Goal: Transaction & Acquisition: Purchase product/service

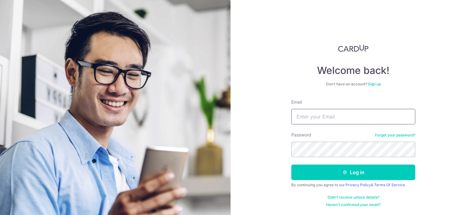
click at [354, 119] on input "Email" at bounding box center [353, 117] width 124 height 16
type input "[EMAIL_ADDRESS][DOMAIN_NAME]"
click at [291, 165] on button "Log in" at bounding box center [353, 173] width 124 height 16
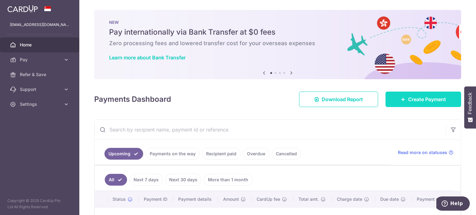
click at [411, 103] on link "Create Payment" at bounding box center [424, 100] width 76 height 16
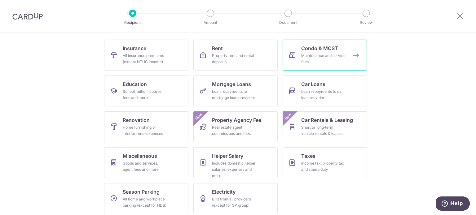
scroll to position [62, 0]
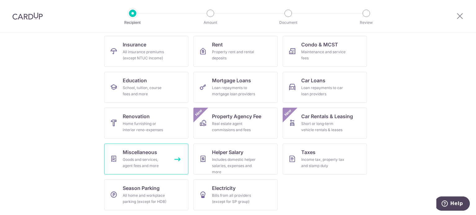
click at [153, 162] on div "Goods and services, agent fees and more" at bounding box center [145, 163] width 45 height 12
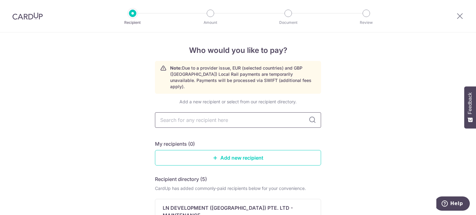
click at [251, 116] on input "text" at bounding box center [238, 121] width 166 height 16
click at [257, 154] on link "Add new recipient" at bounding box center [238, 158] width 166 height 16
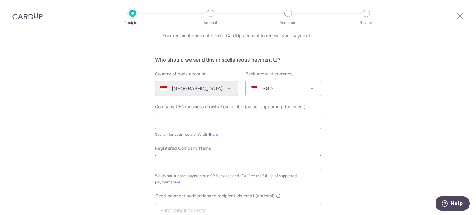
scroll to position [62, 0]
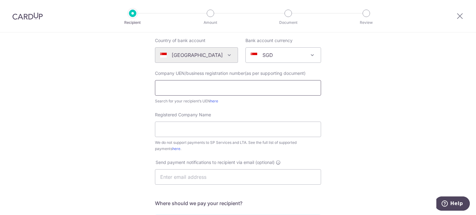
click at [234, 91] on input "text" at bounding box center [238, 88] width 166 height 16
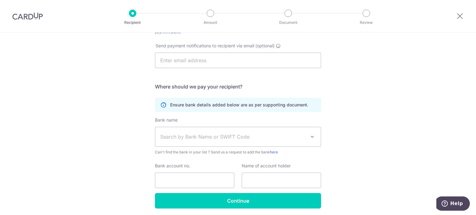
scroll to position [186, 0]
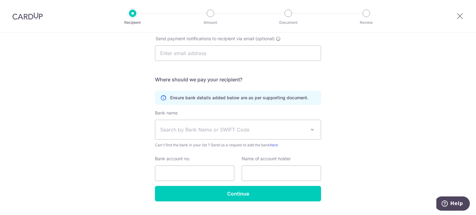
click at [236, 132] on span "Search by Bank Name or SWIFT Code" at bounding box center [233, 129] width 146 height 7
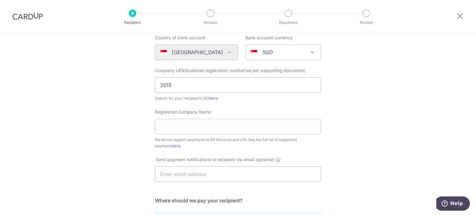
scroll to position [62, 0]
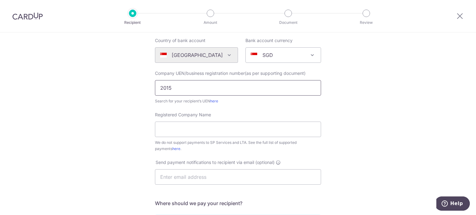
click at [185, 91] on input "2015" at bounding box center [238, 88] width 166 height 16
type input "201502077Z"
click at [198, 122] on input "Registered Company Name" at bounding box center [238, 130] width 166 height 16
